Goal: Task Accomplishment & Management: Use online tool/utility

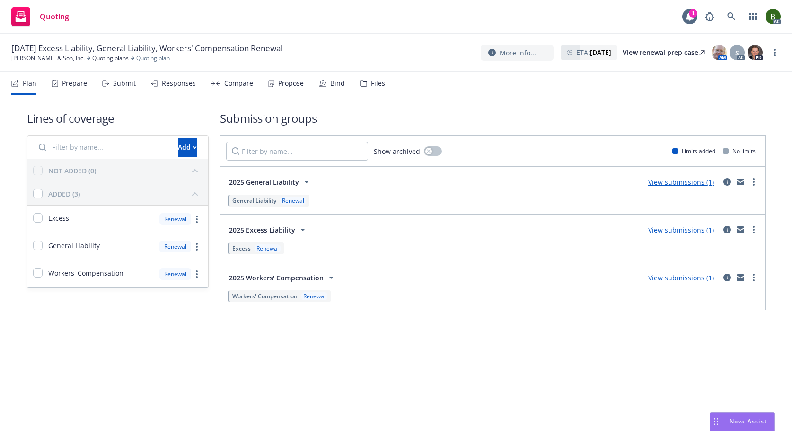
click at [361, 80] on icon at bounding box center [363, 83] width 7 height 7
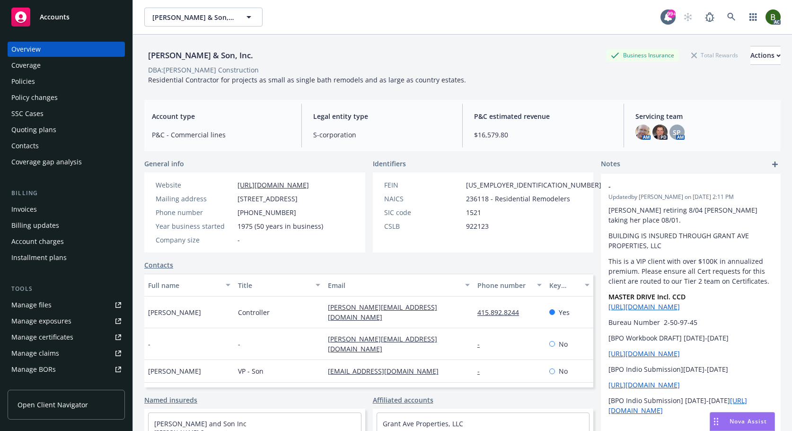
click at [47, 308] on div "Manage files" at bounding box center [31, 304] width 40 height 15
click at [21, 78] on div "Policies" at bounding box center [23, 81] width 24 height 15
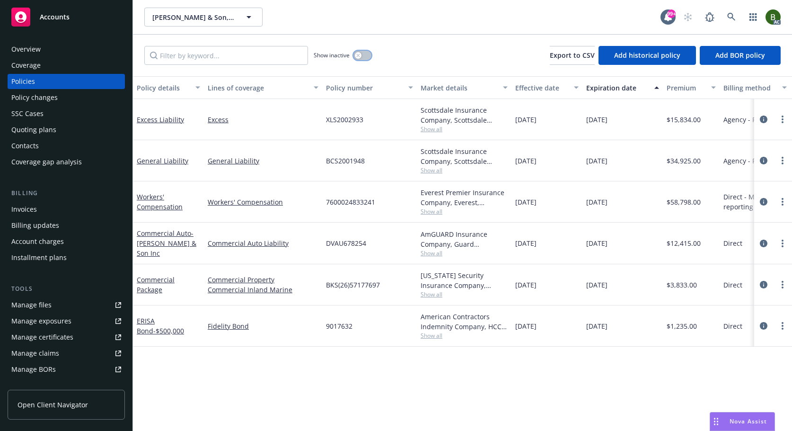
click at [365, 53] on button "button" at bounding box center [363, 55] width 18 height 9
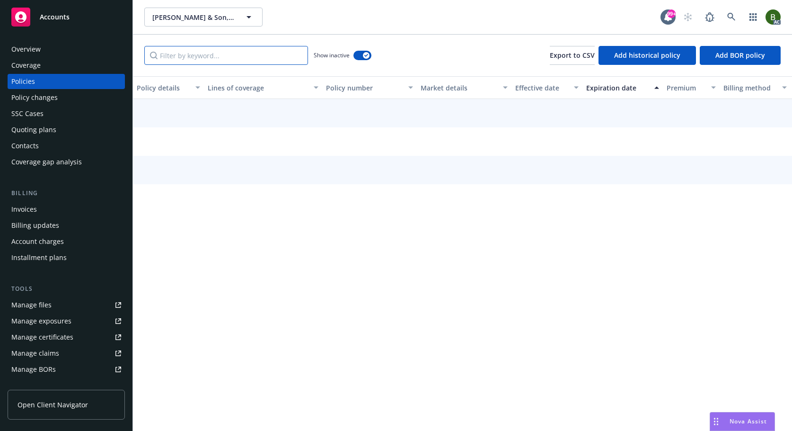
click at [232, 54] on input "Filter by keyword..." at bounding box center [226, 55] width 164 height 19
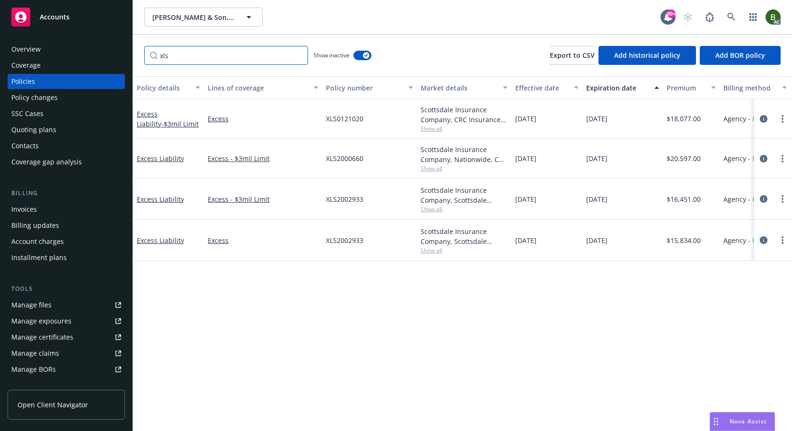
type input "xls"
click at [767, 241] on icon "circleInformation" at bounding box center [764, 240] width 8 height 8
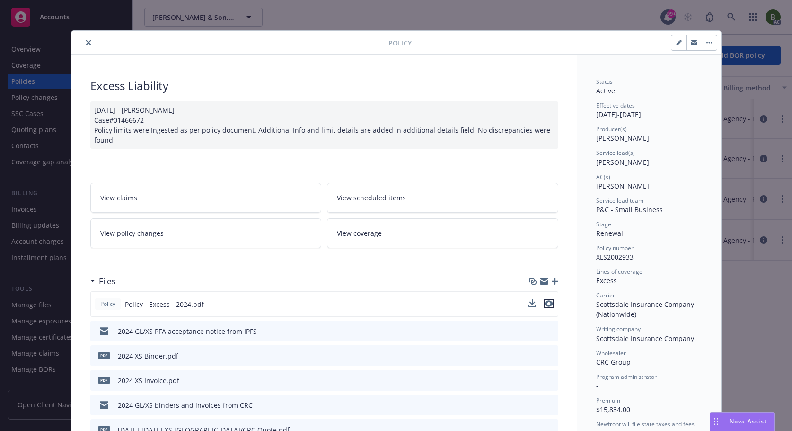
click at [545, 300] on icon "preview file" at bounding box center [549, 303] width 9 height 7
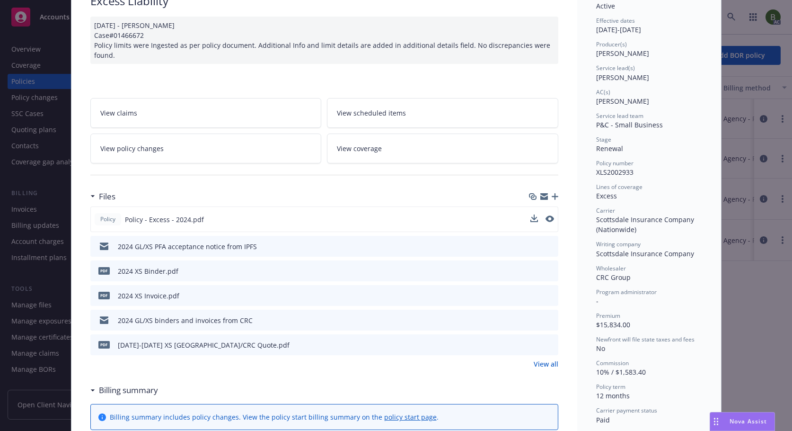
scroll to position [95, 0]
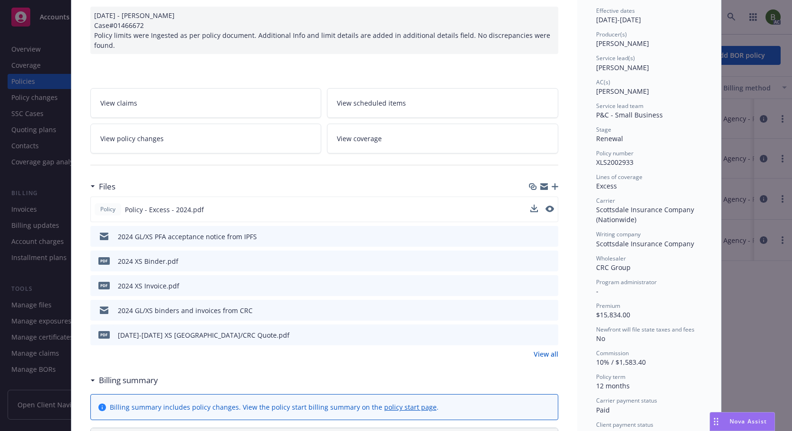
click at [547, 282] on icon "preview file" at bounding box center [549, 285] width 9 height 7
click at [546, 257] on icon "preview file" at bounding box center [549, 260] width 9 height 7
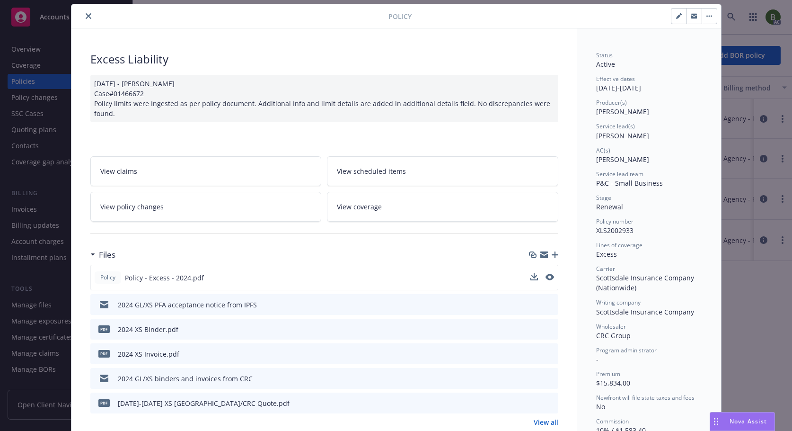
scroll to position [0, 0]
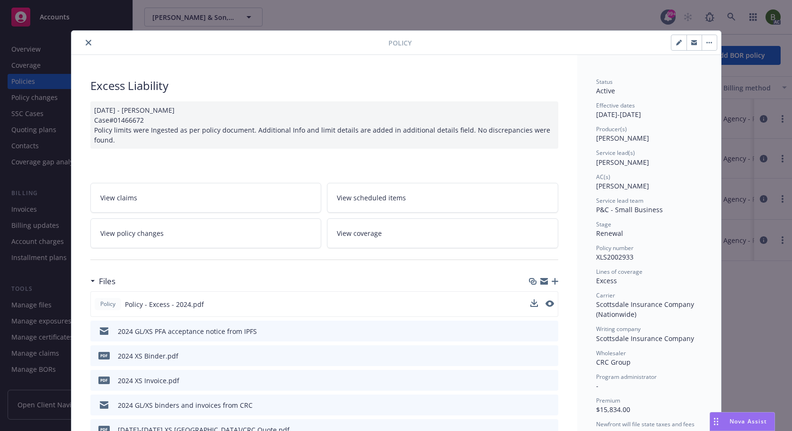
click at [86, 40] on icon "close" at bounding box center [89, 43] width 6 height 6
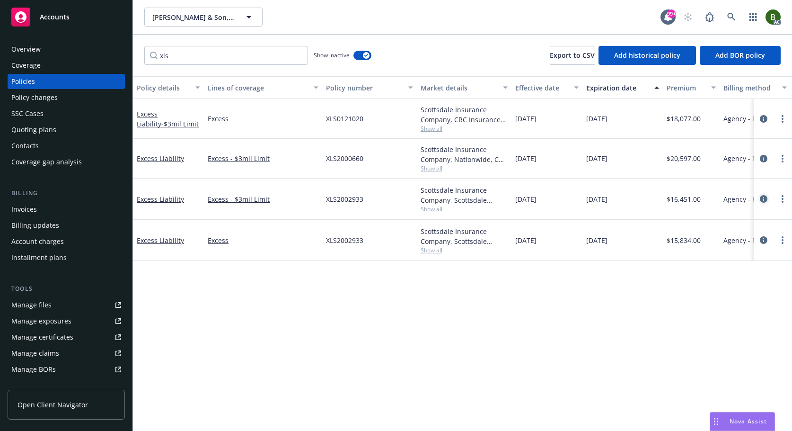
click at [764, 197] on icon "circleInformation" at bounding box center [764, 199] width 8 height 8
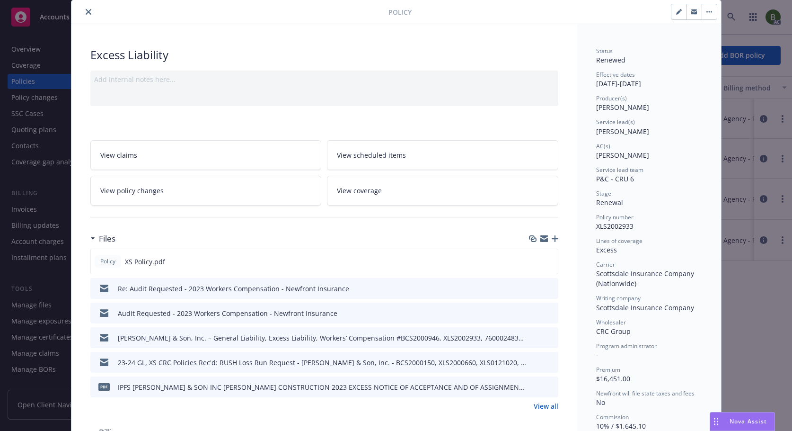
scroll to position [47, 0]
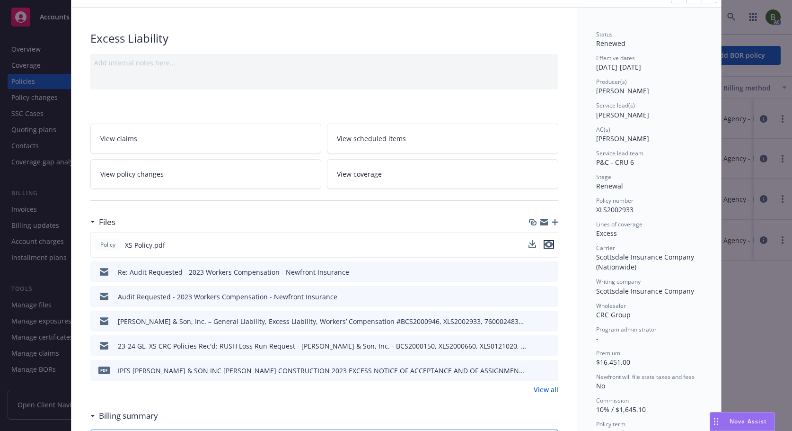
click at [546, 243] on icon "preview file" at bounding box center [549, 244] width 9 height 7
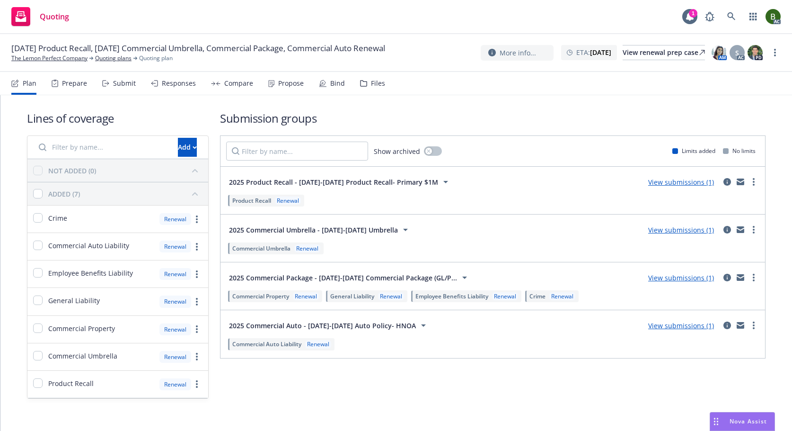
click at [373, 83] on div "Files" at bounding box center [378, 84] width 14 height 8
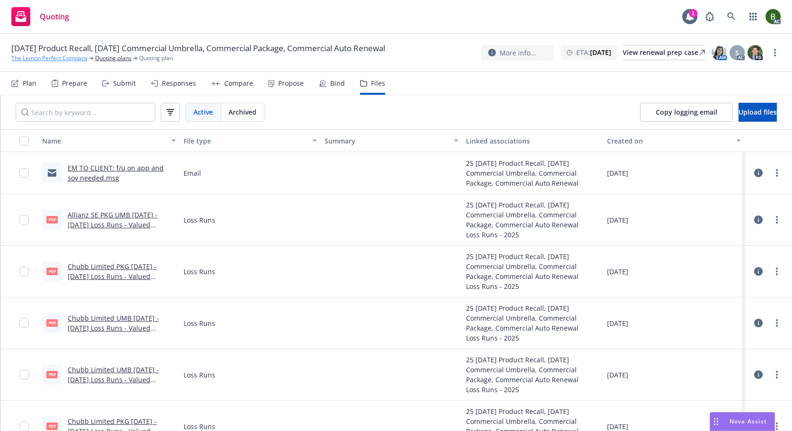
click at [48, 62] on link "The Lemon Perfect Company" at bounding box center [49, 58] width 76 height 9
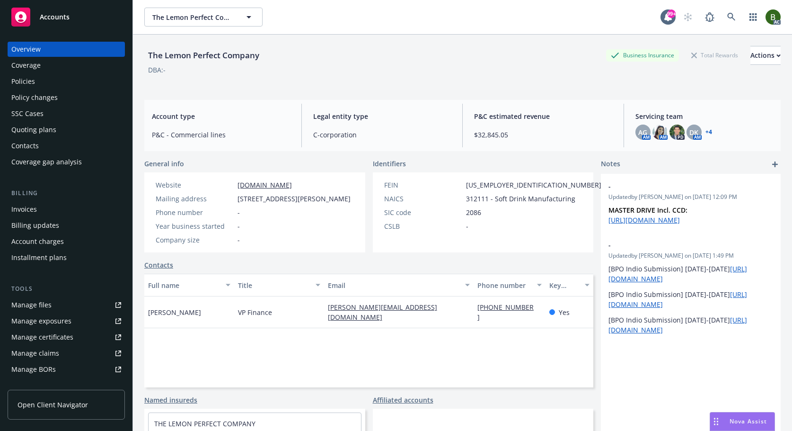
click at [706, 133] on link "+ 4" at bounding box center [709, 132] width 7 height 6
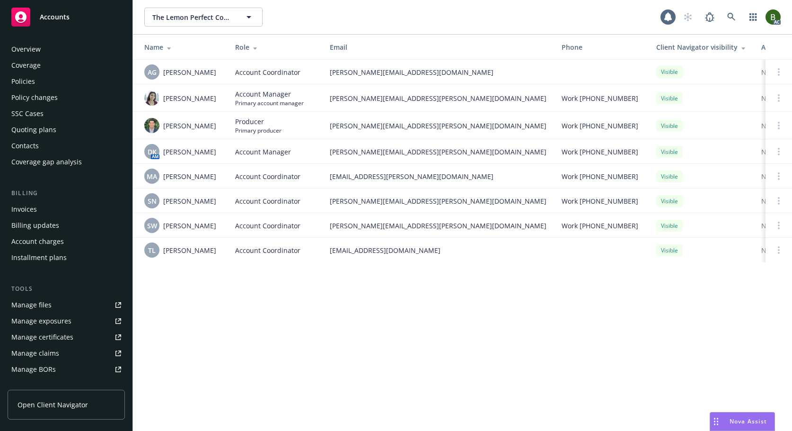
scroll to position [170, 0]
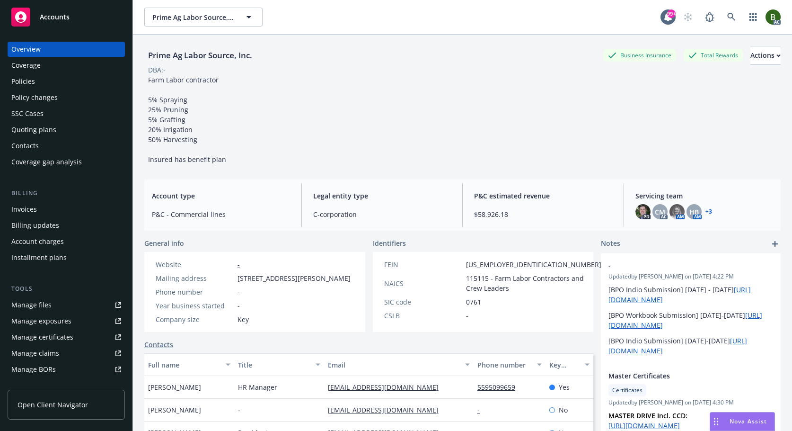
click at [54, 312] on link "Manage files" at bounding box center [66, 304] width 117 height 15
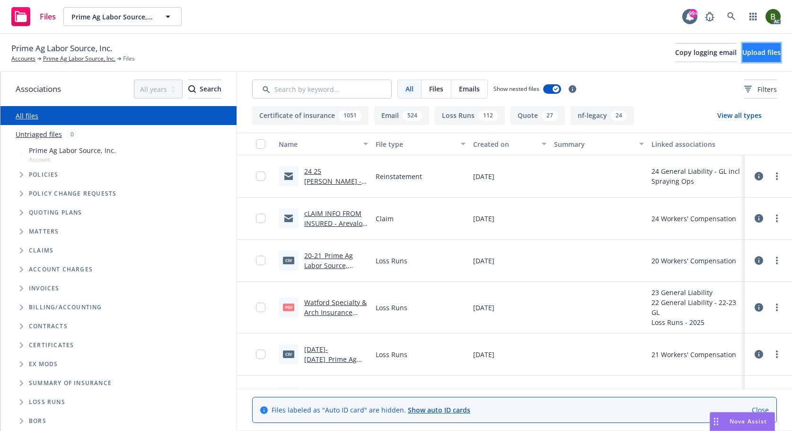
click at [743, 53] on span "Upload files" at bounding box center [762, 52] width 38 height 9
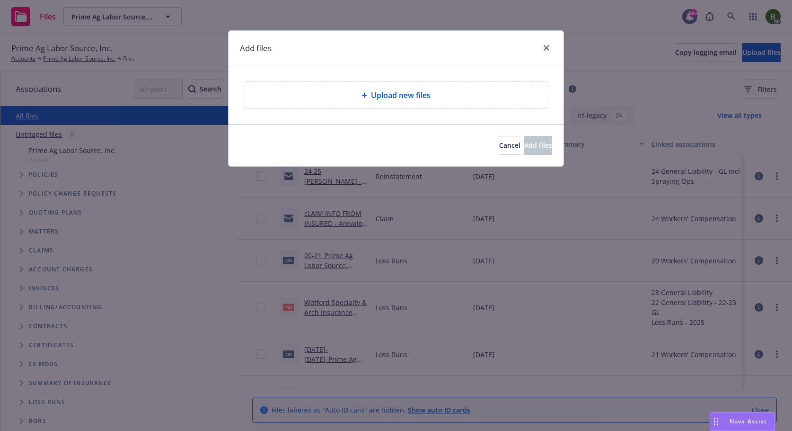
click at [419, 101] on span "Upload new files" at bounding box center [401, 94] width 60 height 11
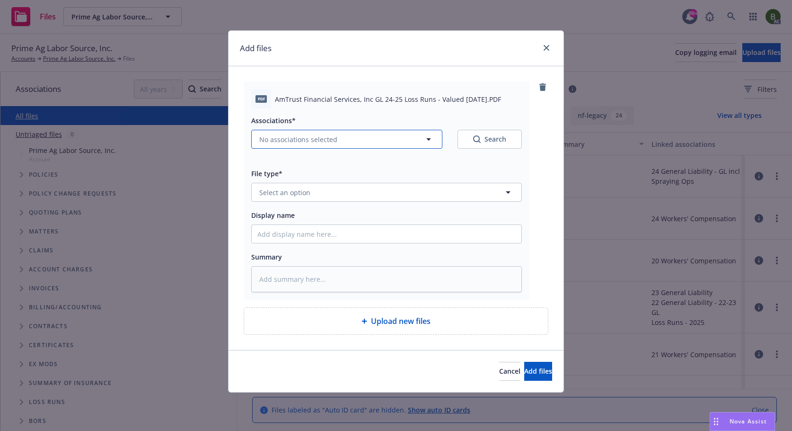
click at [304, 134] on span "No associations selected" at bounding box center [298, 139] width 78 height 10
type textarea "x"
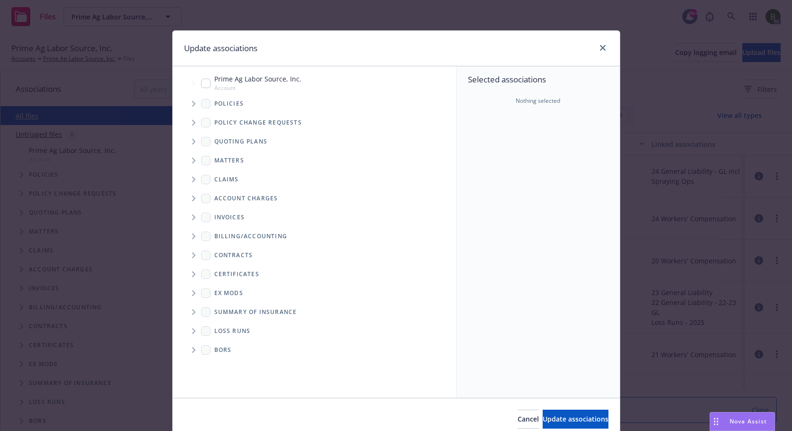
click at [192, 101] on icon "Tree Example" at bounding box center [194, 104] width 4 height 6
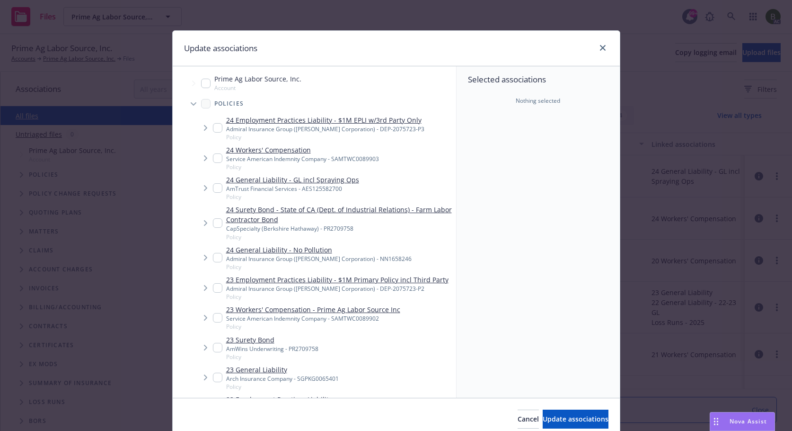
click at [213, 188] on input "Tree Example" at bounding box center [217, 187] width 9 height 9
checkbox input "true"
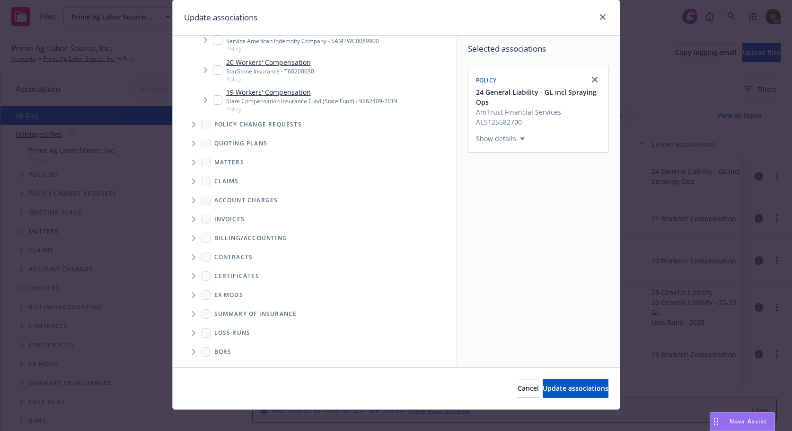
scroll to position [40, 0]
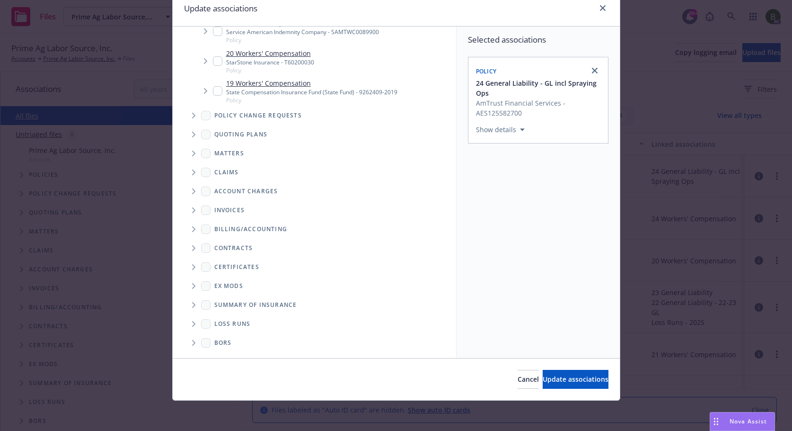
click at [192, 324] on icon "Folder Tree Example" at bounding box center [193, 324] width 3 height 6
click at [214, 354] on input "Folder Tree Example" at bounding box center [218, 357] width 9 height 9
checkbox input "true"
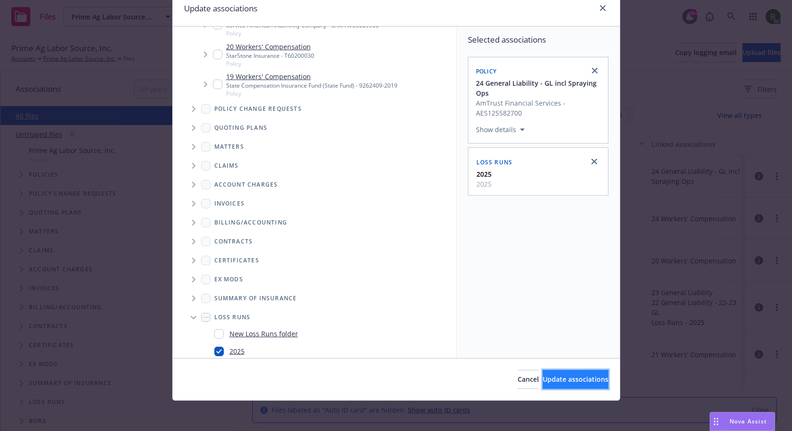
click at [547, 378] on span "Update associations" at bounding box center [576, 378] width 66 height 9
type textarea "x"
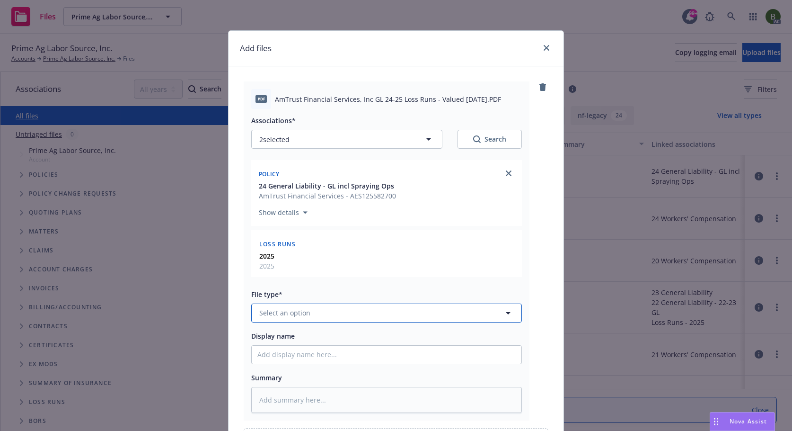
click at [359, 316] on button "Select an option" at bounding box center [386, 312] width 271 height 19
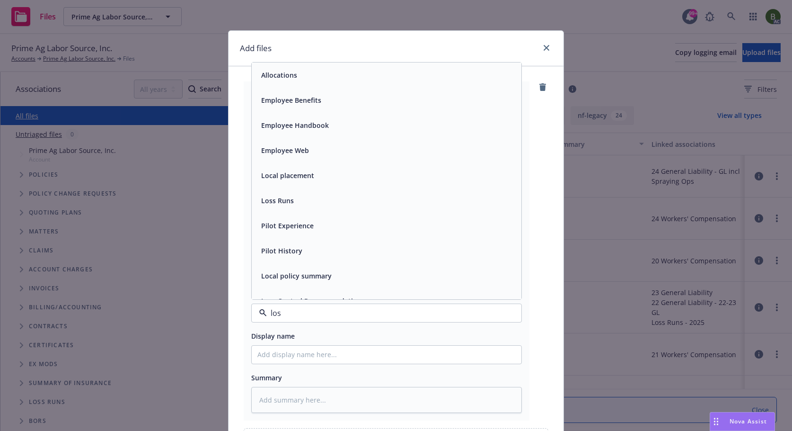
type input "loss"
click at [295, 81] on div "Loss Runs" at bounding box center [386, 75] width 258 height 14
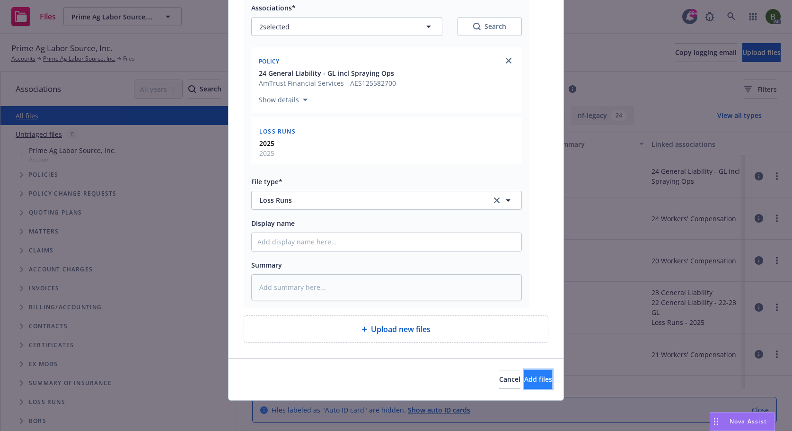
click at [525, 372] on button "Add files" at bounding box center [538, 379] width 28 height 19
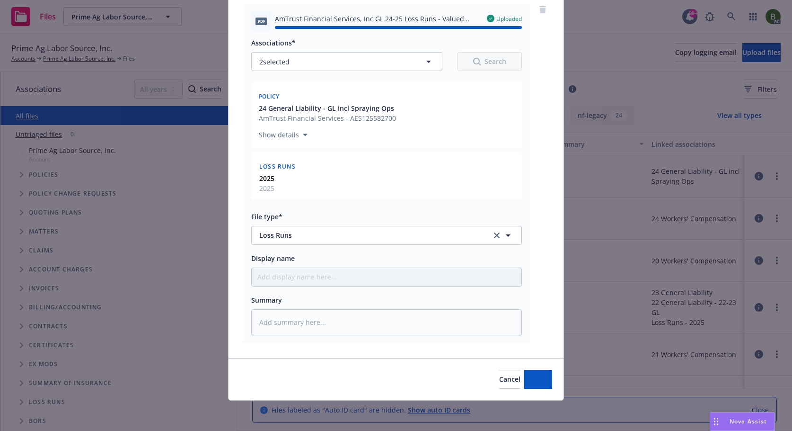
type textarea "x"
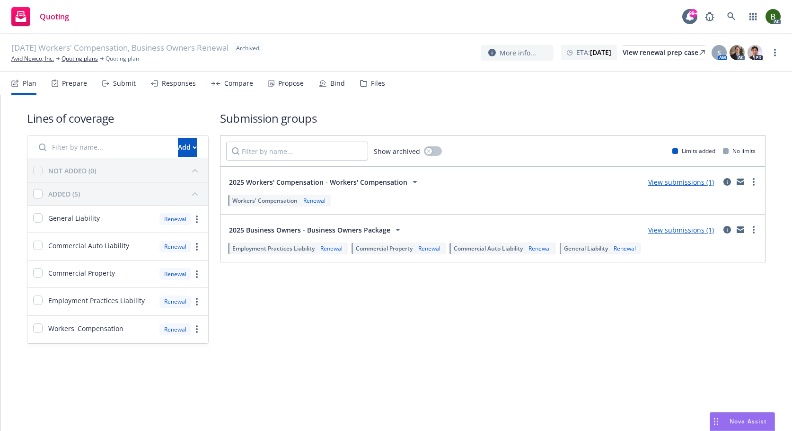
drag, startPoint x: 371, startPoint y: 85, endPoint x: 381, endPoint y: 87, distance: 9.8
click at [371, 85] on div "Files" at bounding box center [378, 84] width 14 height 8
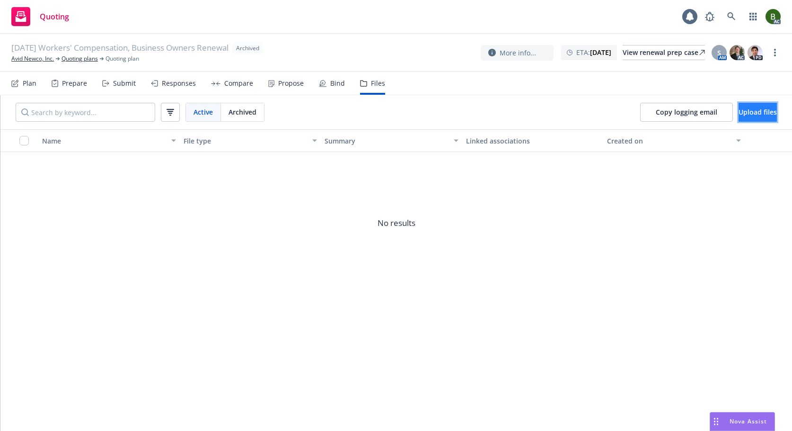
click at [739, 116] on span "Upload files" at bounding box center [758, 111] width 38 height 9
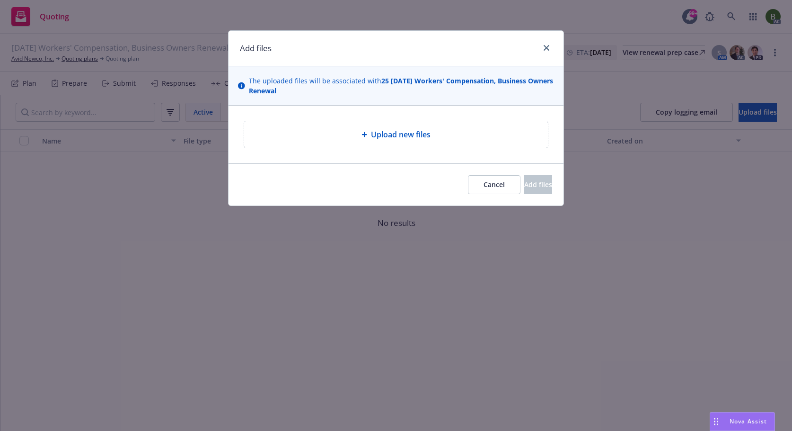
click at [381, 127] on div "Upload new files" at bounding box center [396, 134] width 304 height 27
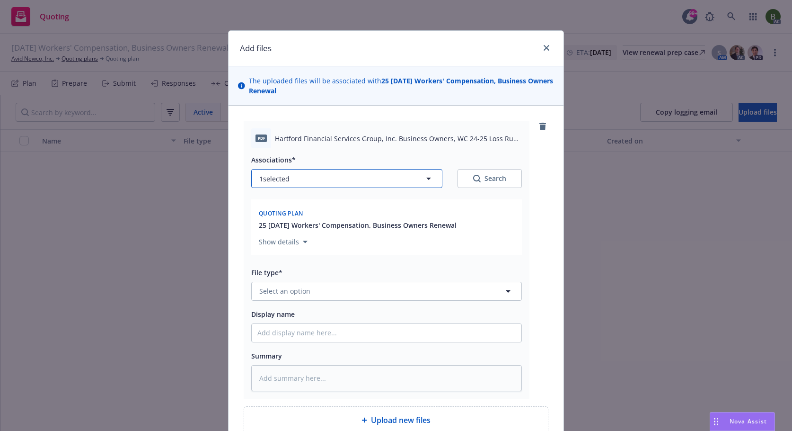
click at [398, 180] on button "1 selected" at bounding box center [346, 178] width 191 height 19
type textarea "x"
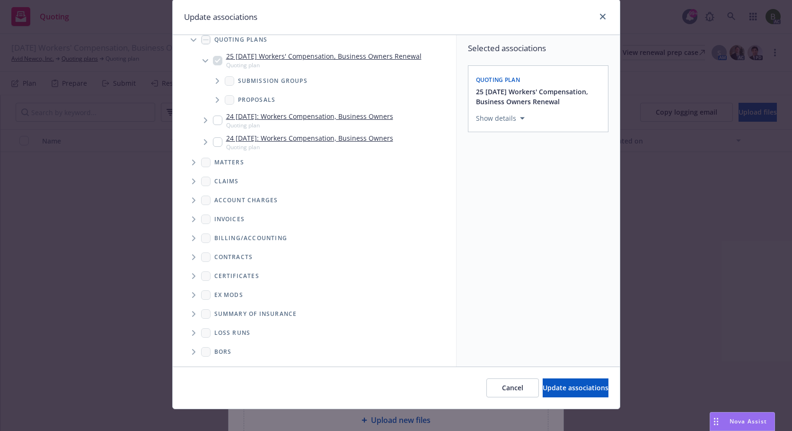
scroll to position [40, 0]
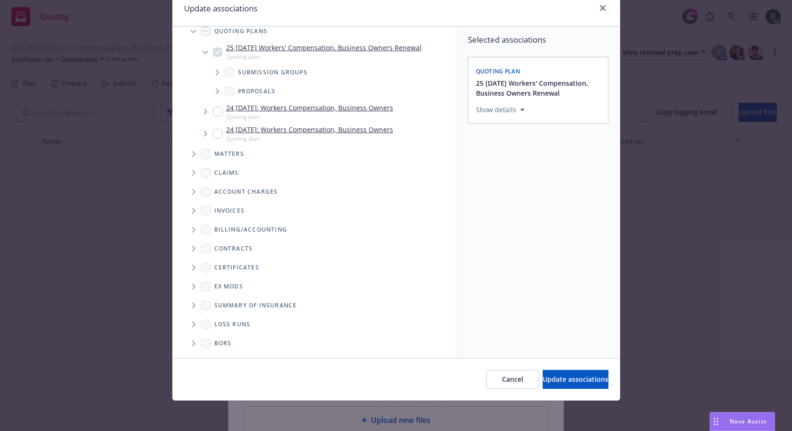
click at [193, 327] on span "Folder Tree Example" at bounding box center [193, 324] width 15 height 15
click at [230, 343] on link "New Loss Runs folder" at bounding box center [264, 341] width 69 height 10
checkbox input "true"
click at [506, 173] on div "Select an option" at bounding box center [534, 174] width 101 height 9
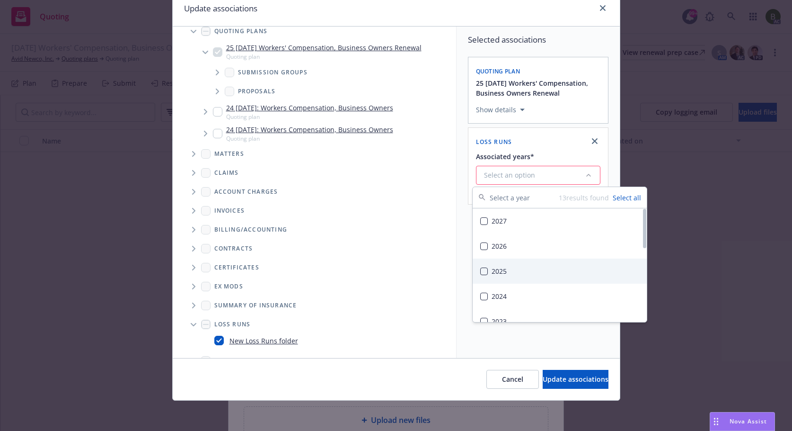
click at [497, 270] on div "2025" at bounding box center [560, 270] width 174 height 25
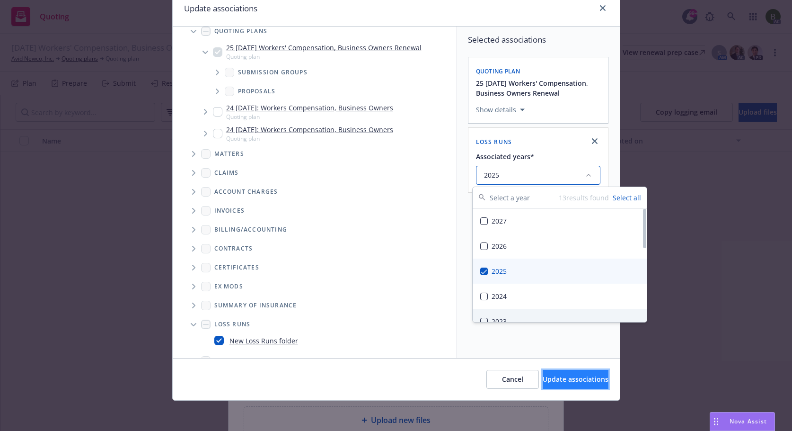
click at [554, 375] on span "Update associations" at bounding box center [576, 378] width 66 height 9
type textarea "x"
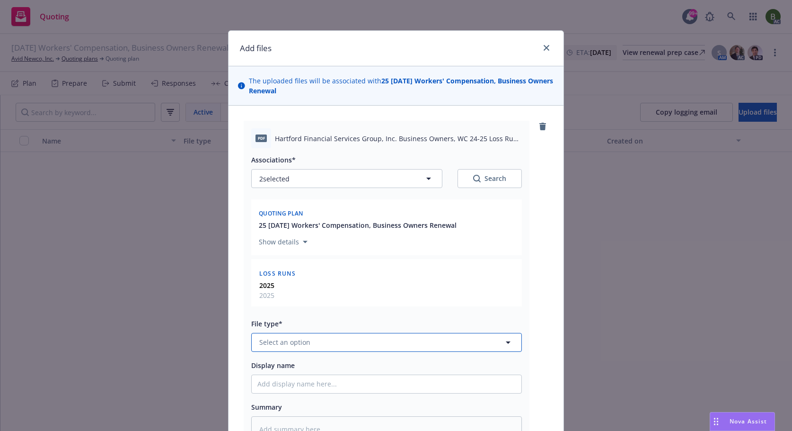
click at [408, 337] on button "Select an option" at bounding box center [386, 342] width 271 height 19
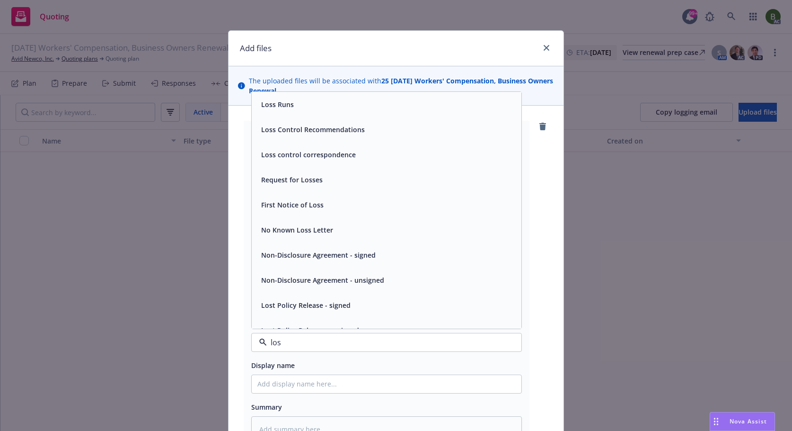
type input "loss"
click at [292, 106] on div "Loss Runs" at bounding box center [386, 104] width 258 height 14
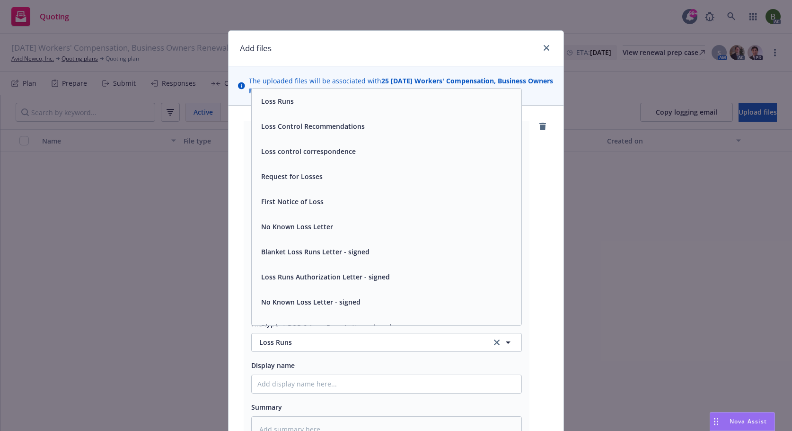
scroll to position [0, 0]
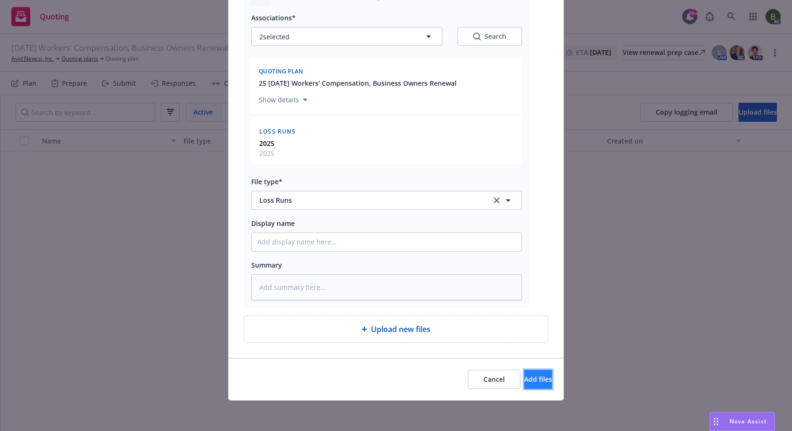
click at [524, 375] on span "Add files" at bounding box center [538, 378] width 28 height 9
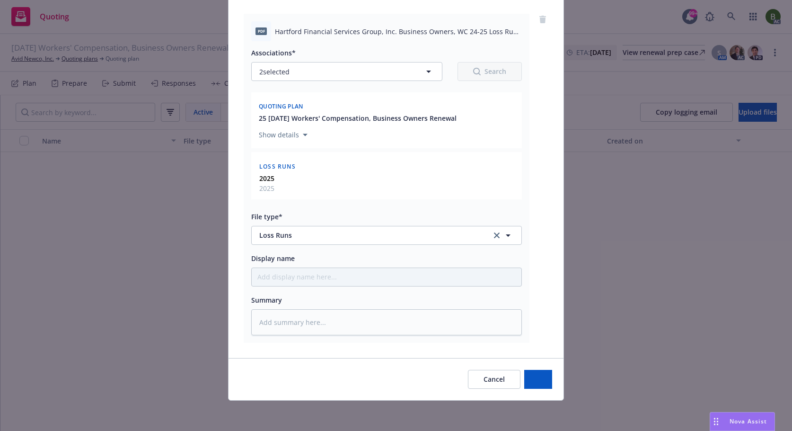
scroll to position [107, 0]
type textarea "x"
